Goal: Check status

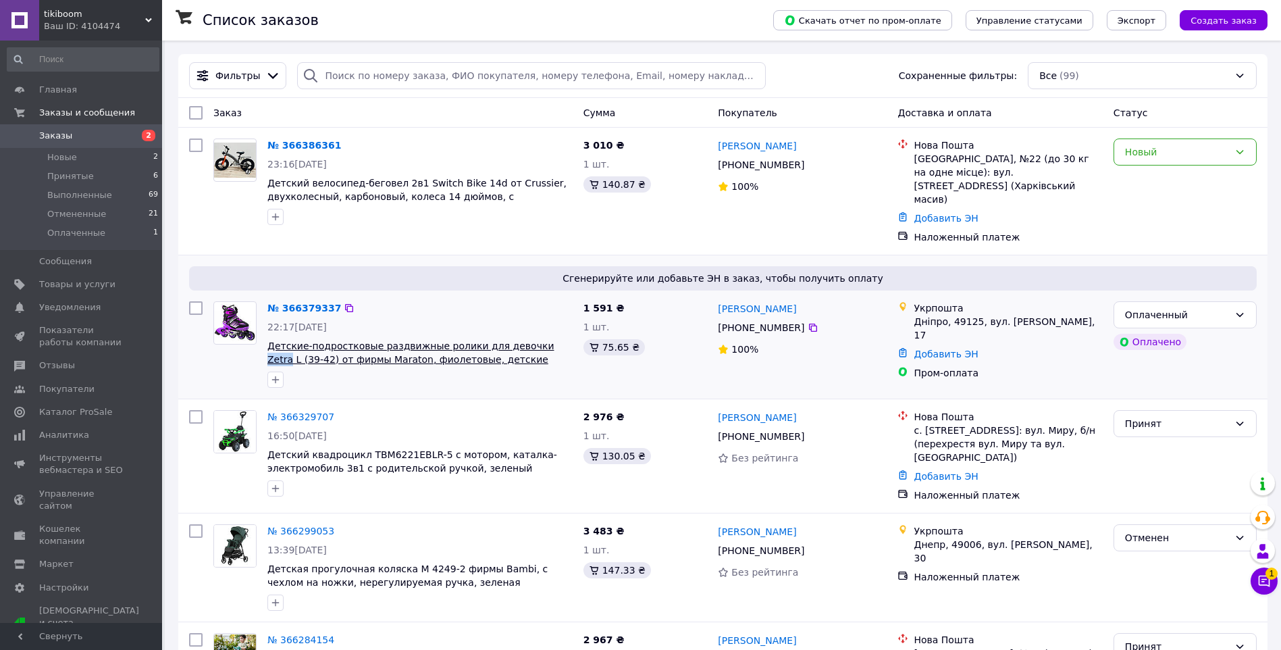
drag, startPoint x: 520, startPoint y: 318, endPoint x: 542, endPoint y: 327, distance: 23.3
click at [542, 327] on div "№ 366379337 22:17, 12.10.2025 Детские-подростковые раздвижные ролики для девочк…" at bounding box center [420, 344] width 316 height 97
copy span "Zetra"
